Goal: Navigation & Orientation: Find specific page/section

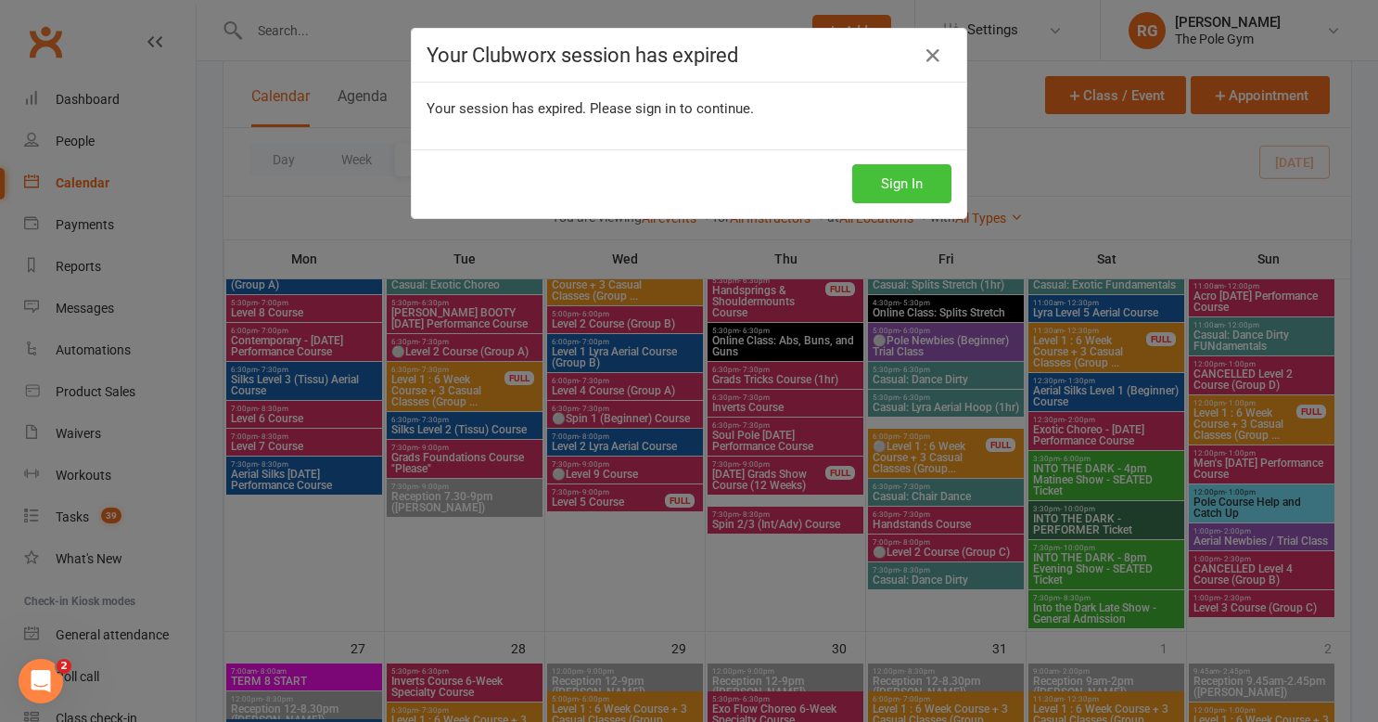
click at [899, 182] on button "Sign In" at bounding box center [902, 183] width 99 height 39
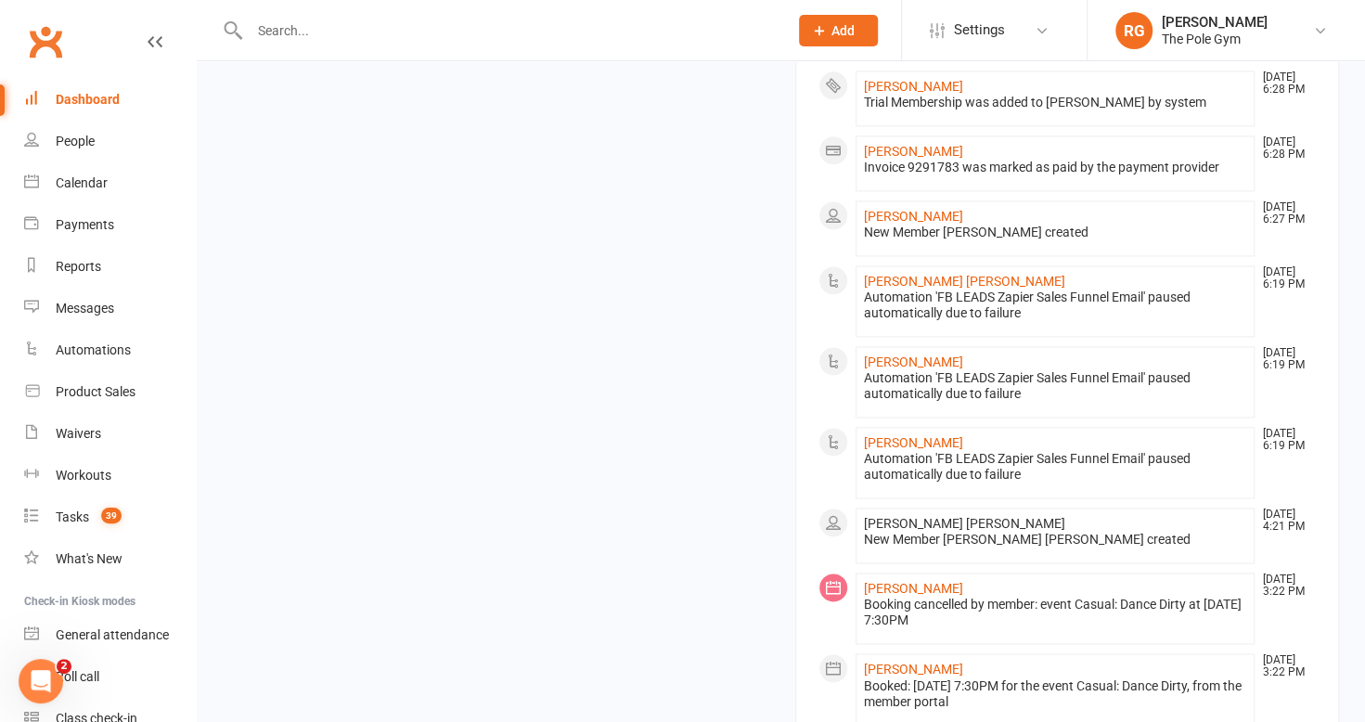
click at [981, 417] on li "[PERSON_NAME] [DATE] 6:19 PM Automation 'FB LEADS Zapier Sales Funnel Email' pa…" at bounding box center [1055, 381] width 400 height 71
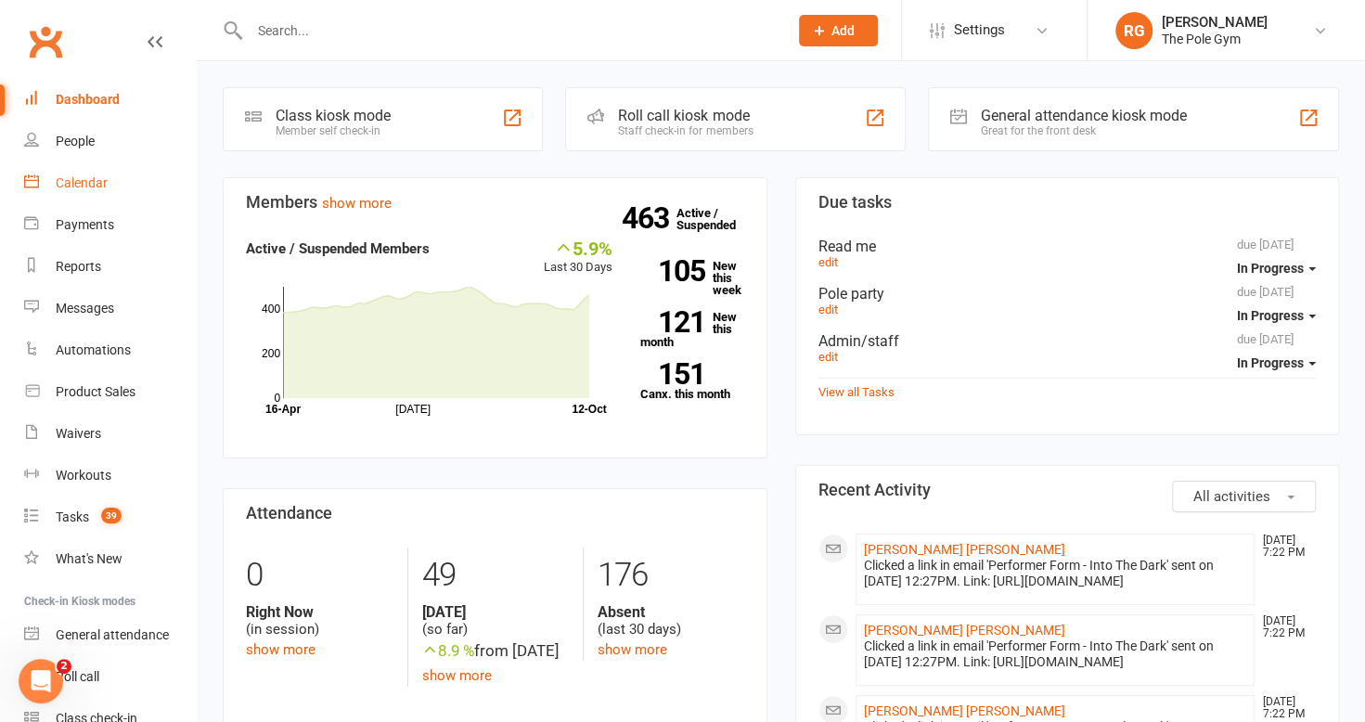
click at [77, 179] on div "Calendar" at bounding box center [82, 182] width 52 height 15
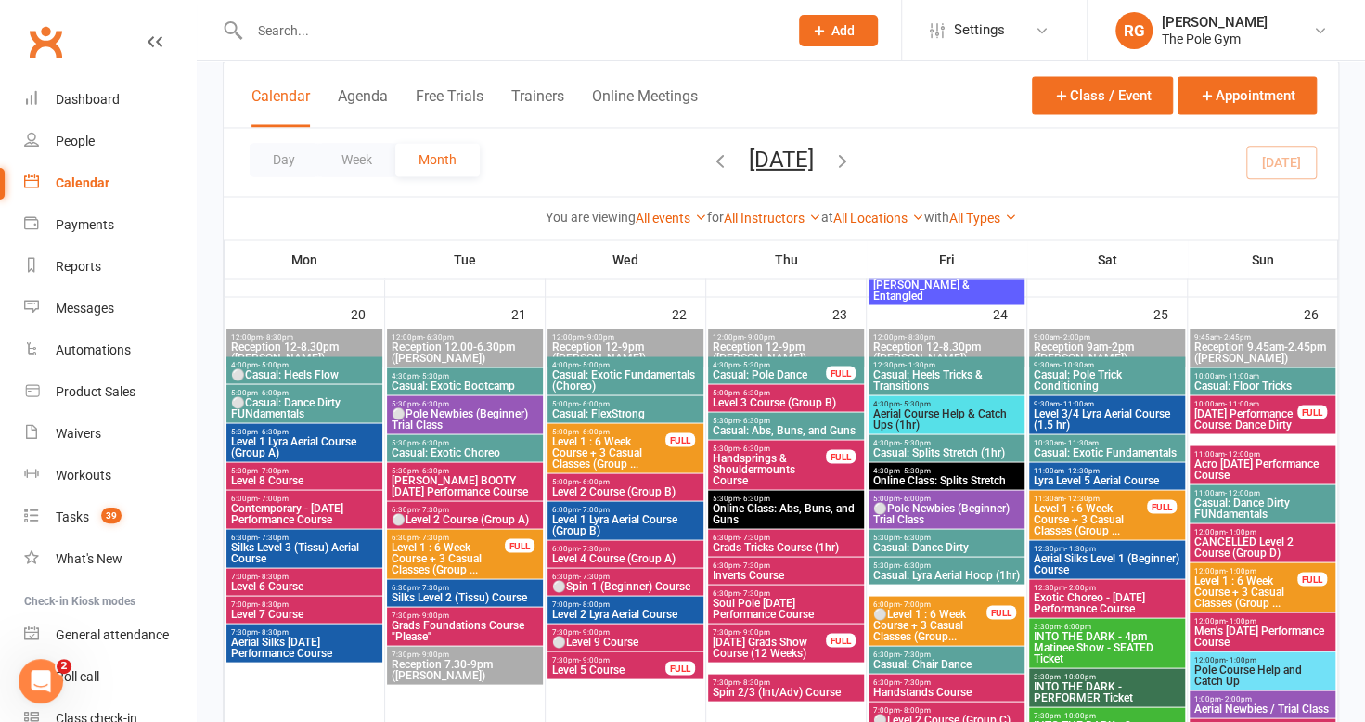
scroll to position [2005, 0]
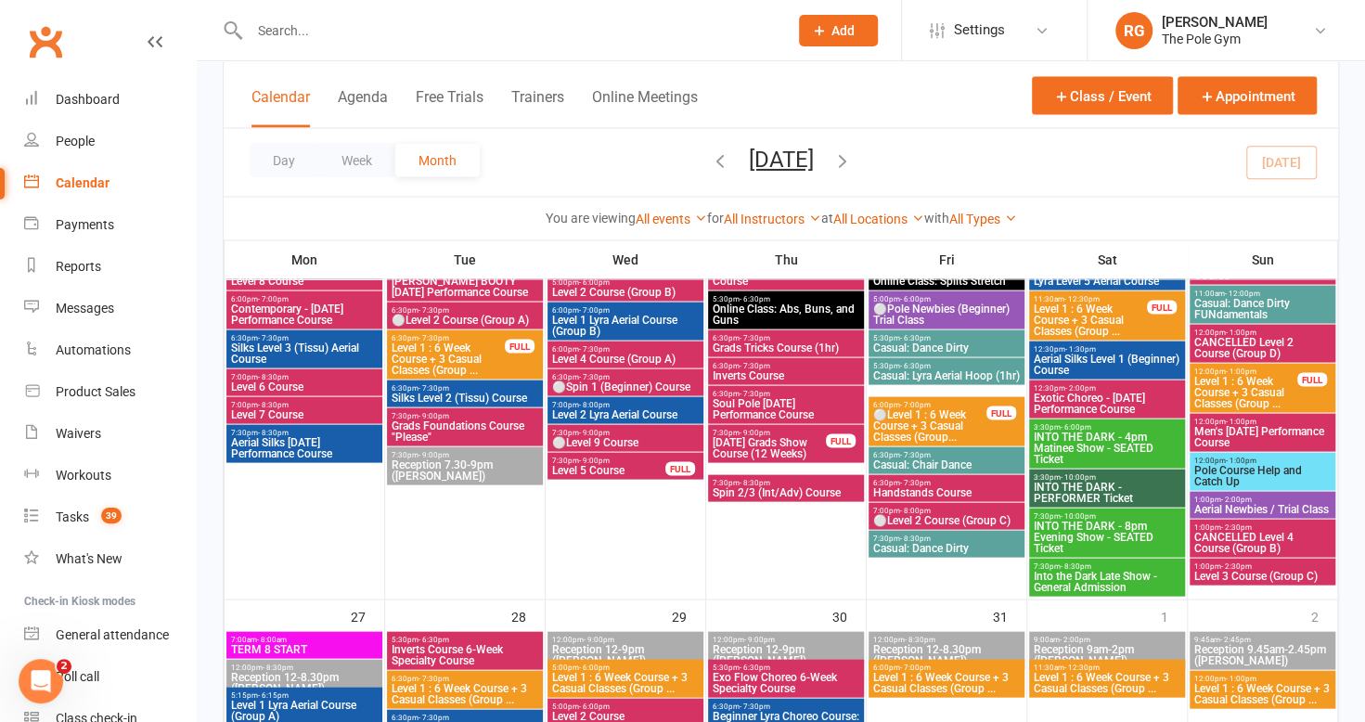
click at [1076, 534] on span "INTO THE DARK - 8pm Evening Show - SEATED Ticket" at bounding box center [1106, 535] width 148 height 33
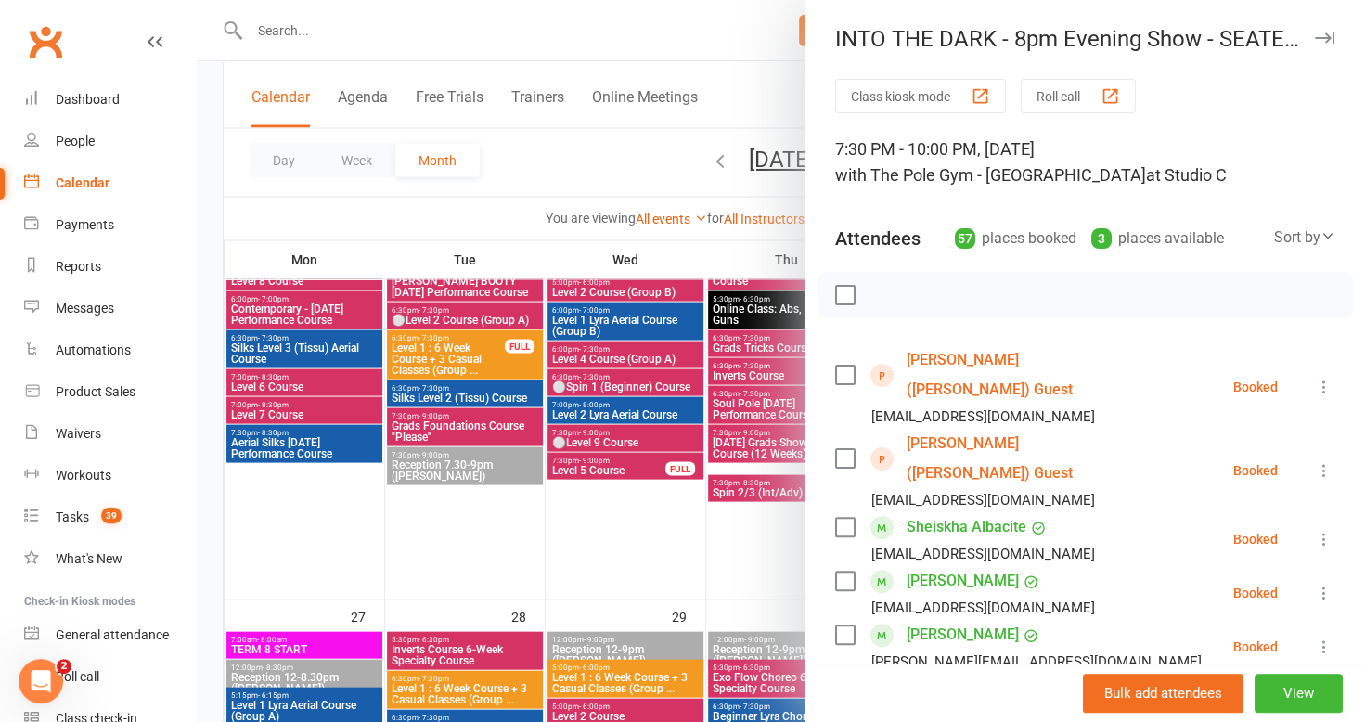
click at [1313, 30] on button "button" at bounding box center [1324, 38] width 22 height 22
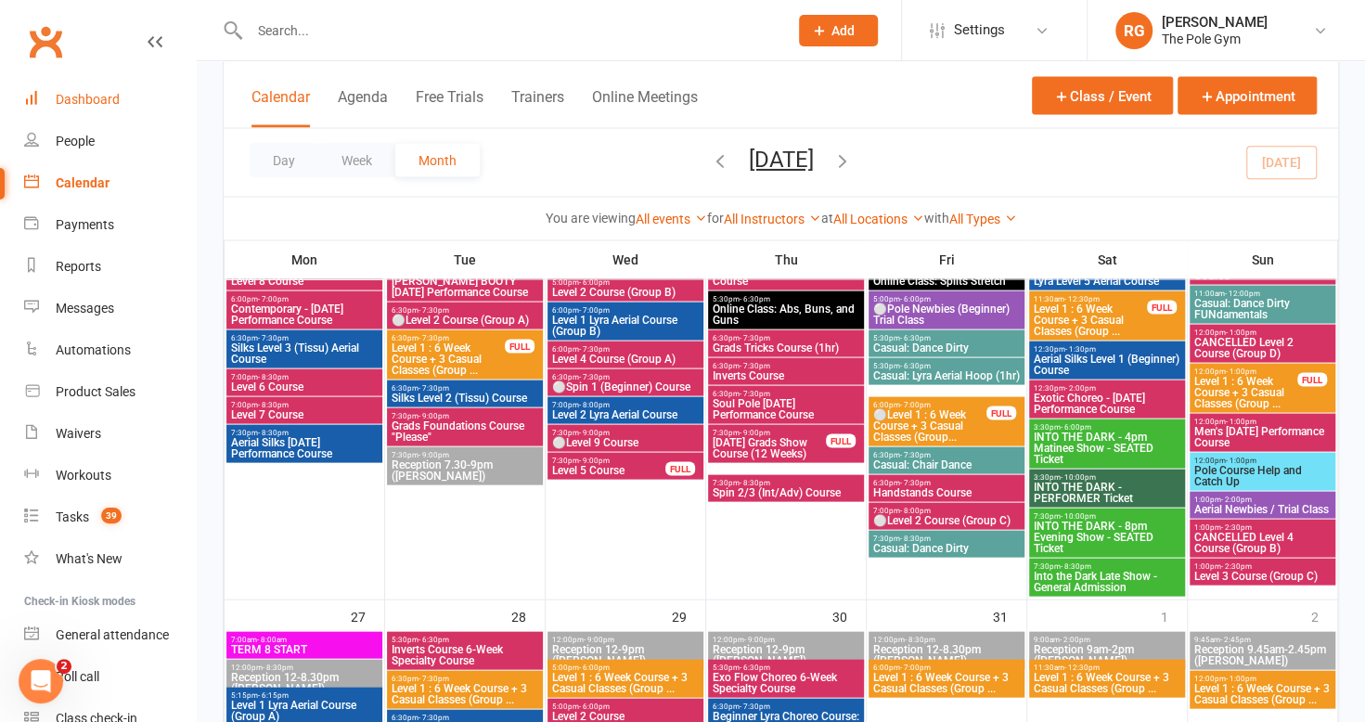
click at [117, 87] on link "Dashboard" at bounding box center [110, 100] width 172 height 42
